Goal: Task Accomplishment & Management: Manage account settings

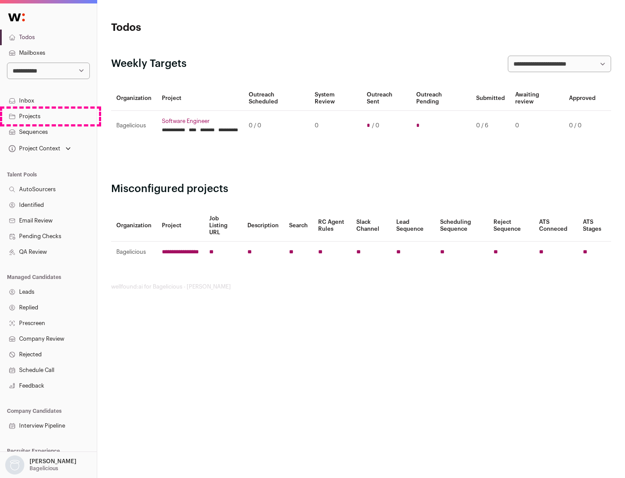
click at [48, 116] on link "Projects" at bounding box center [48, 117] width 97 height 16
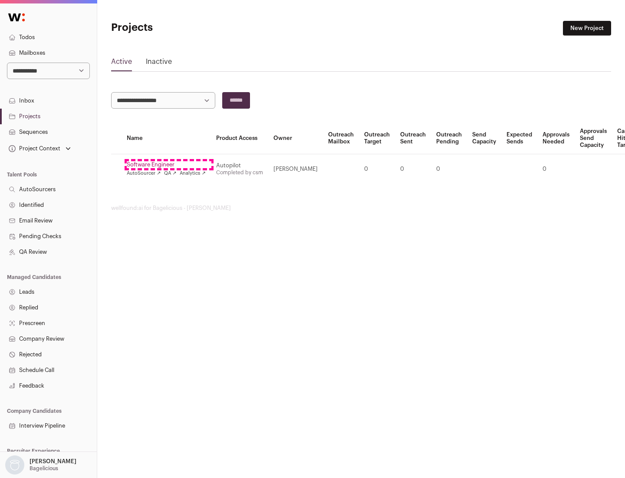
click at [169, 165] on link "Software Engineer" at bounding box center [166, 164] width 79 height 7
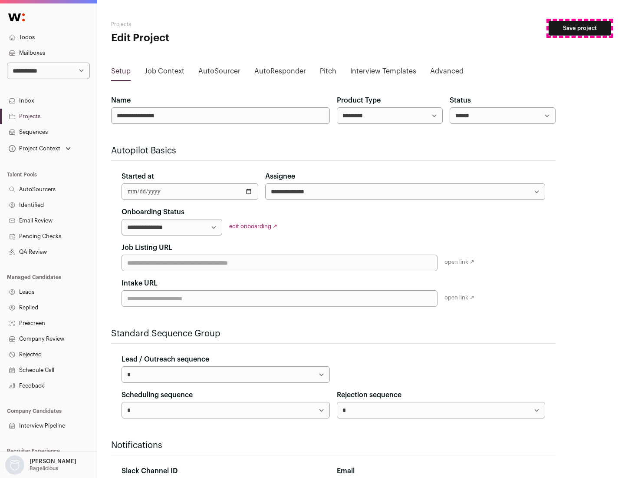
click at [580, 28] on button "Save project" at bounding box center [580, 28] width 63 height 15
